Goal: Contribute content: Contribute content

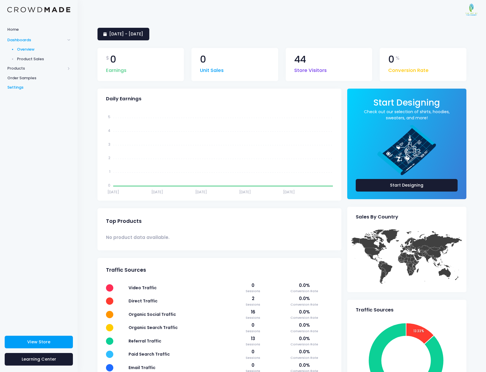
click at [11, 86] on span "Settings" at bounding box center [38, 88] width 63 height 6
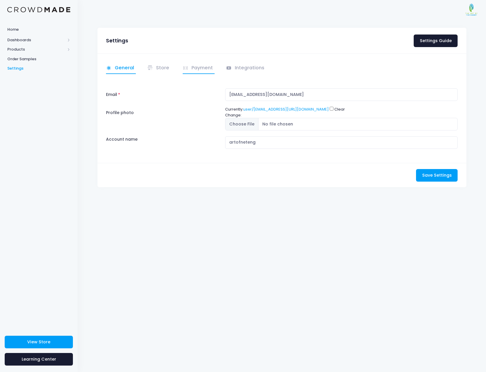
click at [194, 64] on link "Payment" at bounding box center [199, 68] width 32 height 11
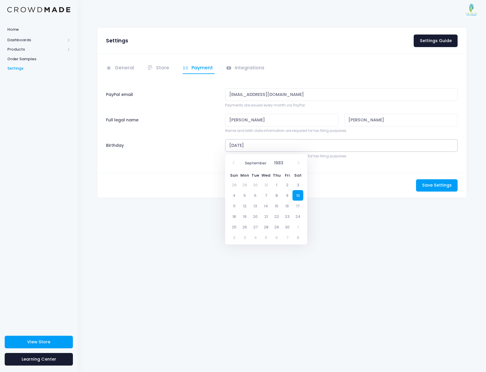
click at [263, 141] on input "09/10/1983" at bounding box center [341, 145] width 233 height 13
click at [282, 165] on input "1983" at bounding box center [280, 163] width 19 height 10
click at [287, 165] on span at bounding box center [288, 165] width 4 height 5
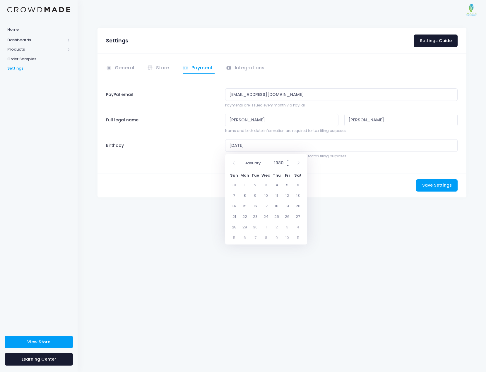
click at [287, 165] on span at bounding box center [288, 165] width 4 height 5
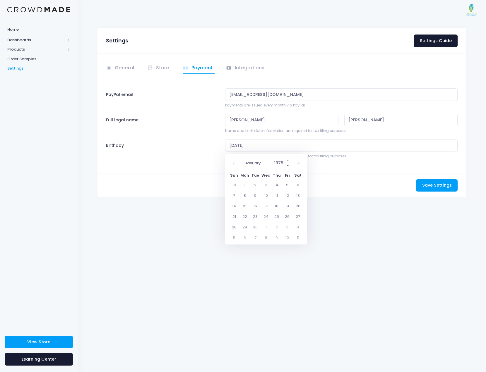
click at [287, 165] on span at bounding box center [288, 165] width 4 height 5
type input "1974"
select select "6"
click option "July" at bounding box center [0, 0] width 0 height 0
click at [265, 210] on span "17" at bounding box center [266, 206] width 11 height 11
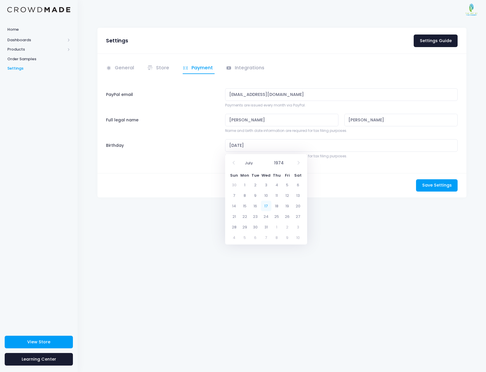
type input "07/17/1974"
drag, startPoint x: 222, startPoint y: 121, endPoint x: 202, endPoint y: 120, distance: 20.0
click at [225, 120] on input "Alan" at bounding box center [282, 120] width 114 height 13
type input "Andrew"
type input "Lapteff"
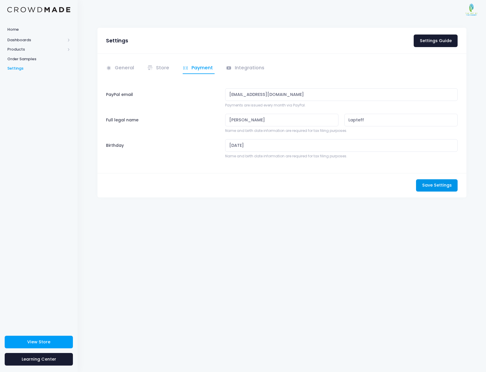
click at [438, 187] on span "Save Settings" at bounding box center [437, 185] width 30 height 6
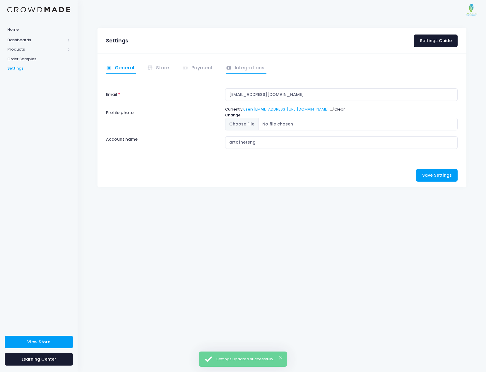
click at [248, 67] on link "Integrations" at bounding box center [246, 68] width 40 height 11
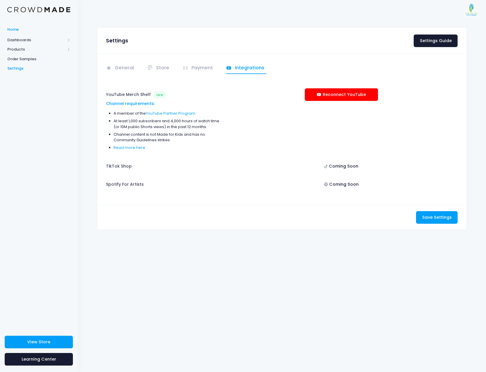
click at [16, 26] on link "Home" at bounding box center [39, 29] width 78 height 11
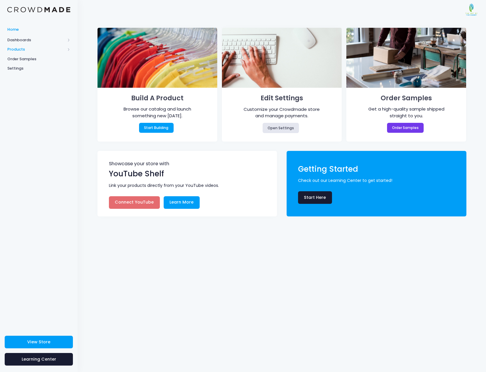
click at [20, 49] on span "Products" at bounding box center [36, 50] width 58 height 6
click at [33, 59] on span "Product Builder" at bounding box center [44, 59] width 54 height 6
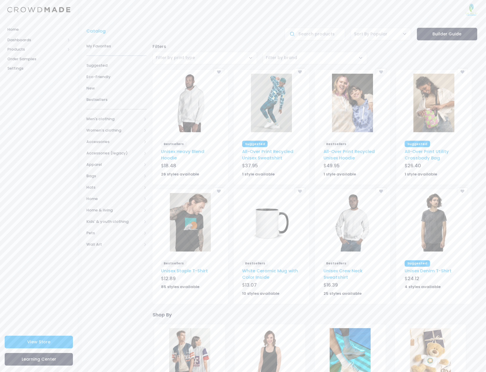
click at [234, 56] on span "Filter by print type" at bounding box center [204, 58] width 104 height 13
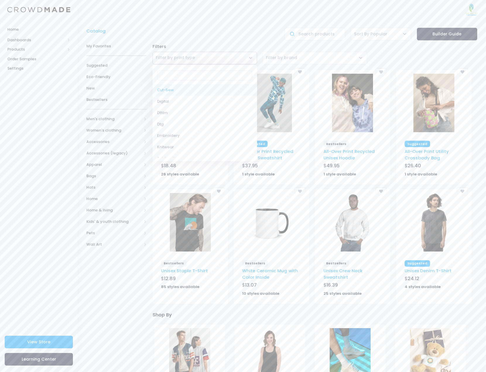
click at [288, 59] on span "Filter by brand" at bounding box center [281, 58] width 31 height 6
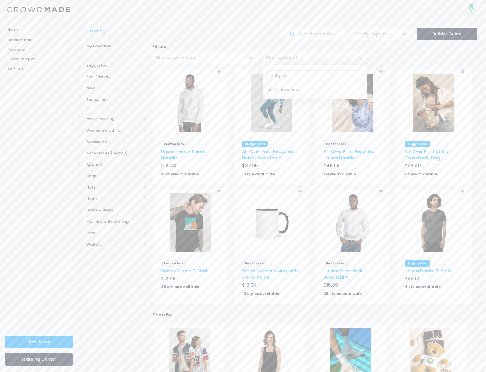
type input "pint glass"
drag, startPoint x: 314, startPoint y: 74, endPoint x: 251, endPoint y: 74, distance: 62.9
click at [267, 74] on input "pint glass" at bounding box center [314, 76] width 95 height 10
click at [331, 39] on input "text" at bounding box center [314, 34] width 60 height 13
paste input "pint glass"
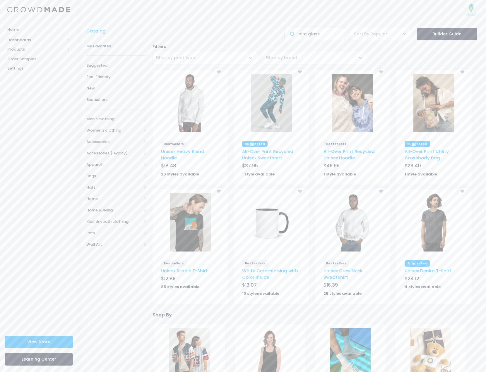
type input "pint glass"
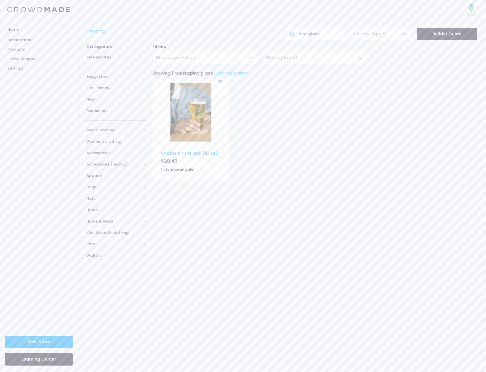
click at [203, 121] on img at bounding box center [190, 112] width 41 height 59
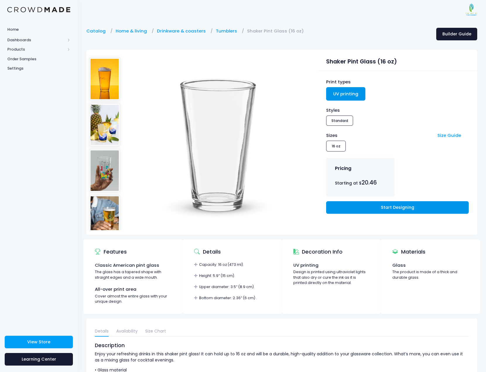
click at [415, 209] on link "Start Designing" at bounding box center [397, 207] width 142 height 13
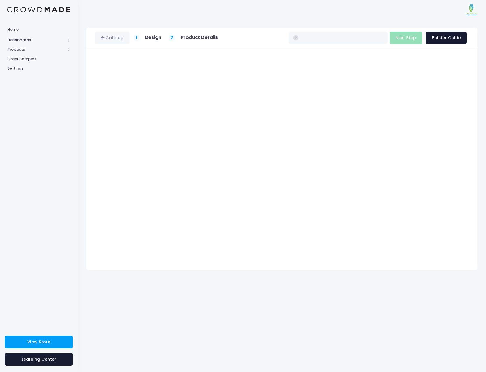
type input "$20.46"
click at [409, 40] on button "Next Step" at bounding box center [406, 38] width 32 height 13
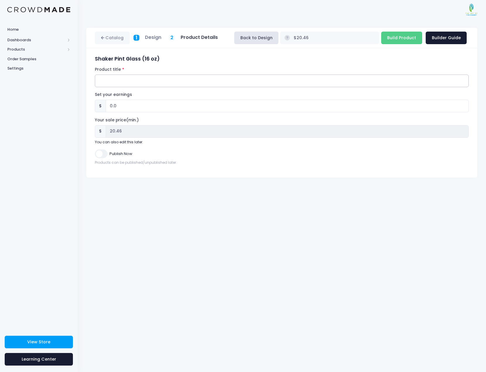
click at [148, 81] on input "Product title" at bounding box center [282, 81] width 374 height 13
type input "Pint Glass"
drag, startPoint x: 119, startPoint y: 106, endPoint x: 105, endPoint y: 106, distance: 14.0
click at [106, 106] on input "0.0" at bounding box center [287, 106] width 363 height 13
type input "3"
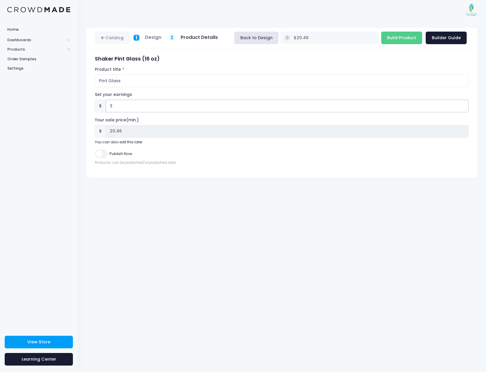
type input "$23.46"
type input "23.46"
type input "3"
click at [103, 157] on input "Publish Now" at bounding box center [101, 154] width 12 height 8
checkbox input "true"
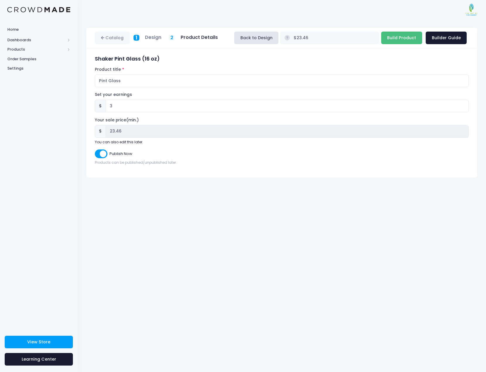
click at [407, 39] on input "Build Product" at bounding box center [401, 38] width 41 height 13
type input "Building product..."
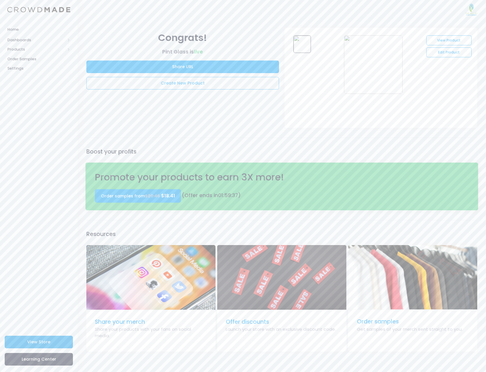
click at [42, 342] on span "View Store" at bounding box center [38, 342] width 23 height 6
click at [450, 55] on link "Edit Product" at bounding box center [448, 52] width 45 height 10
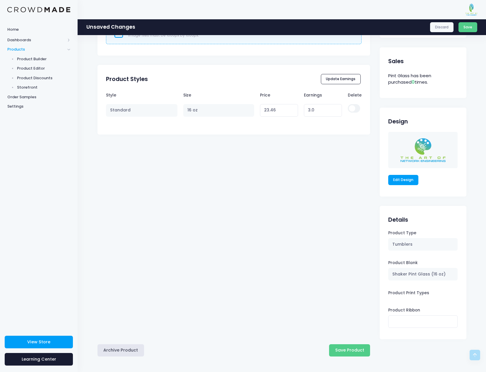
scroll to position [274, 0]
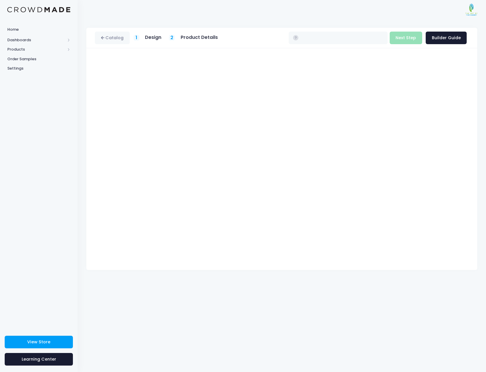
type input "$23.46"
click at [400, 36] on button "Next Step" at bounding box center [406, 38] width 32 height 13
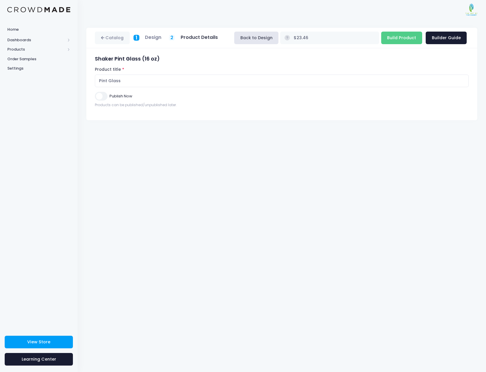
click at [99, 95] on input "Publish Now" at bounding box center [101, 96] width 12 height 8
checkbox input "true"
click at [417, 37] on input "Build Product" at bounding box center [401, 38] width 41 height 13
type input "Building product..."
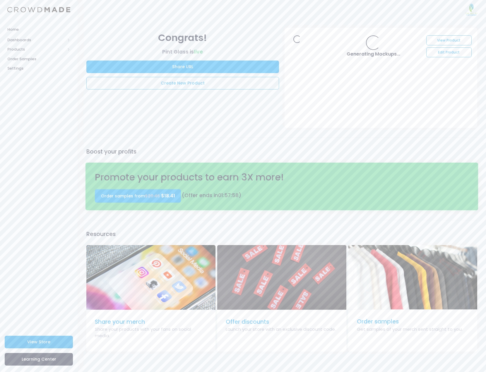
click at [38, 343] on span "View Store" at bounding box center [38, 342] width 23 height 6
click at [450, 41] on link "View Product" at bounding box center [448, 40] width 45 height 10
click at [447, 52] on link "Edit Product" at bounding box center [448, 52] width 45 height 10
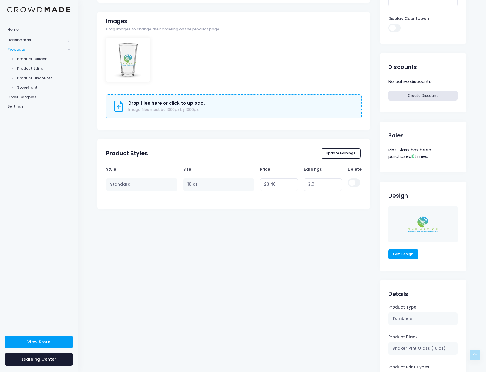
scroll to position [181, 0]
click at [353, 183] on input "checkbox" at bounding box center [354, 182] width 12 height 8
checkbox input "true"
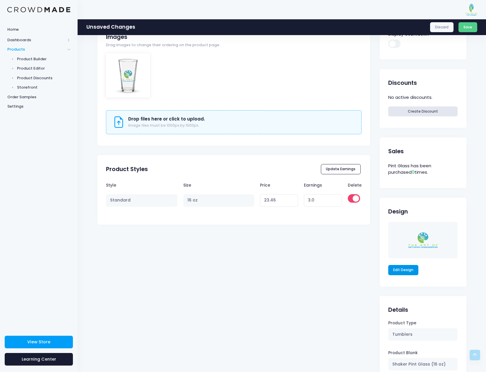
click at [401, 271] on link "Edit Design" at bounding box center [403, 270] width 30 height 10
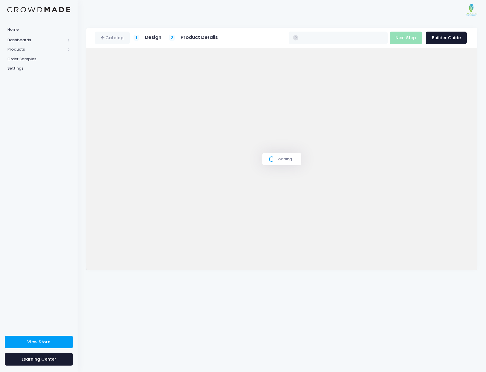
type input "$23.46"
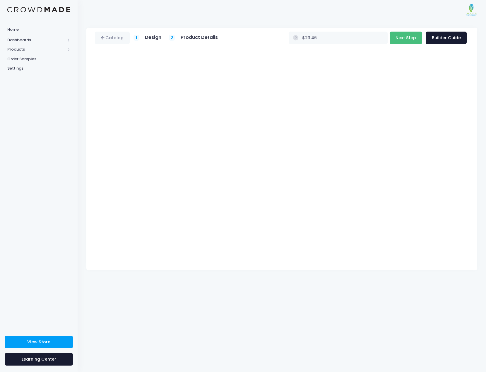
click at [413, 40] on button "Next Step" at bounding box center [406, 38] width 32 height 13
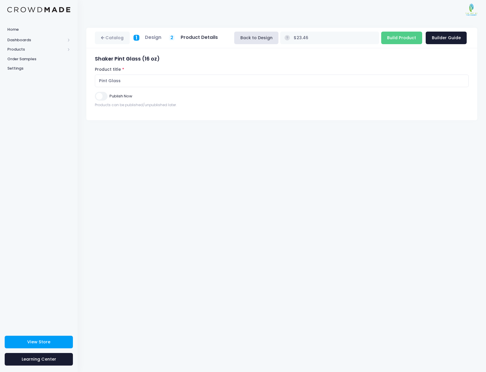
click at [97, 98] on input "Publish Now" at bounding box center [101, 96] width 12 height 8
checkbox input "true"
click at [407, 38] on input "Build Product" at bounding box center [401, 38] width 41 height 13
type input "Building product..."
